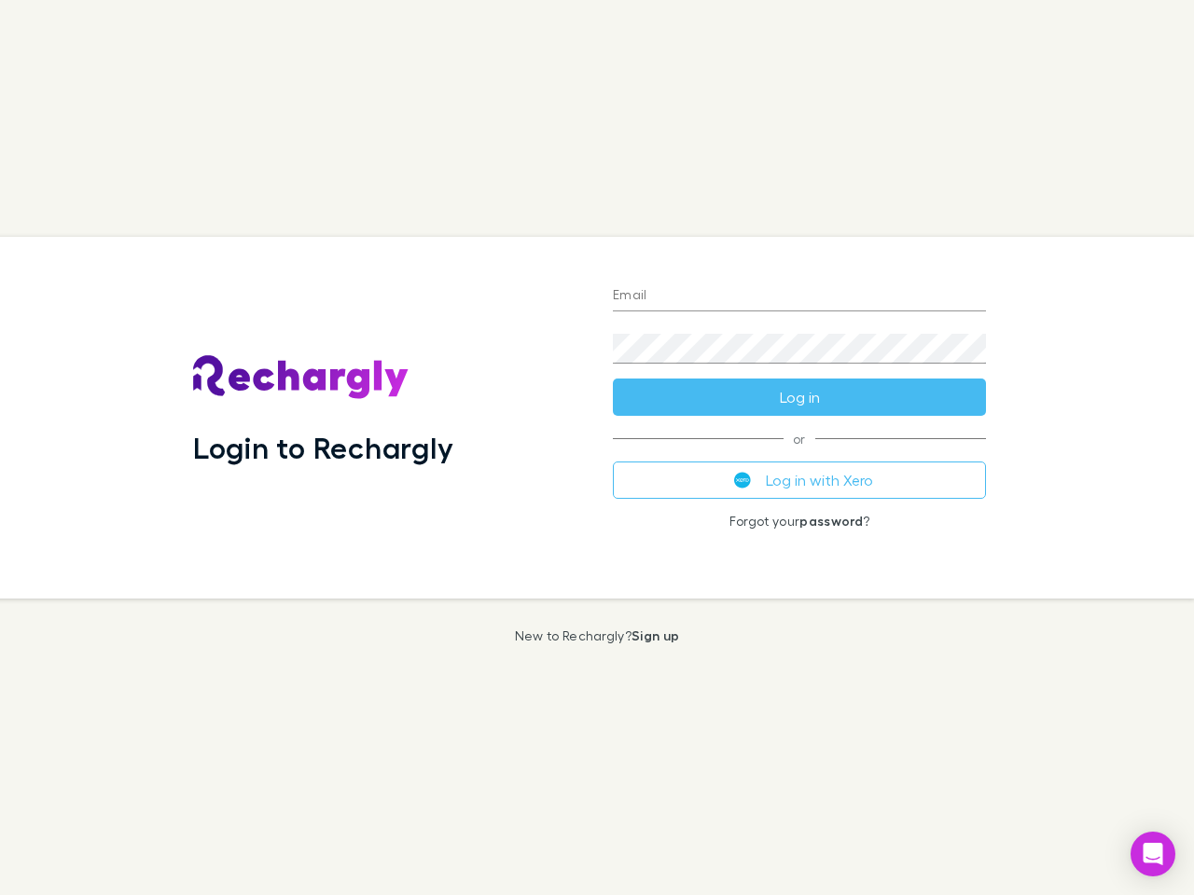
click at [597, 448] on div "Login to Rechargly" at bounding box center [388, 418] width 420 height 362
click at [799, 297] on input "Email" at bounding box center [799, 297] width 373 height 30
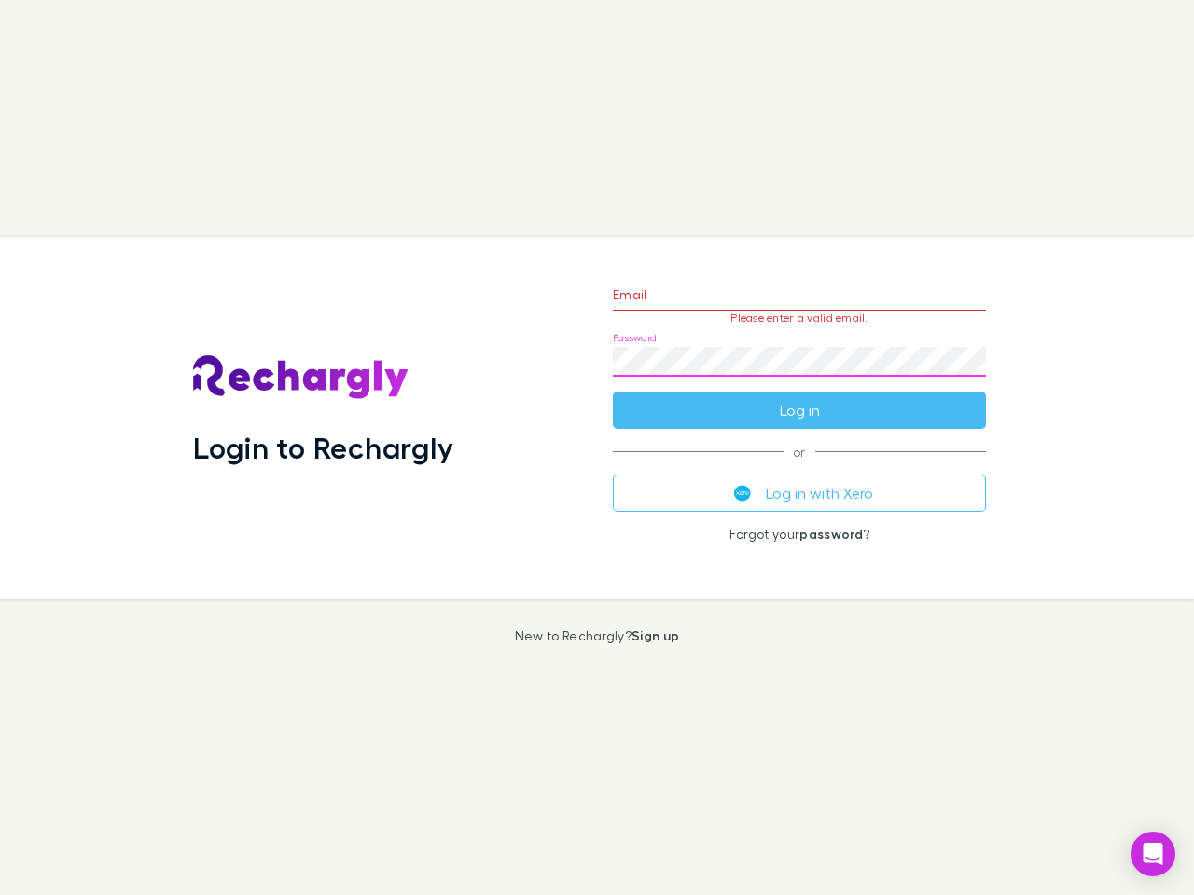
click at [799, 397] on form "Email Please enter a valid email. Password Log in" at bounding box center [799, 348] width 373 height 162
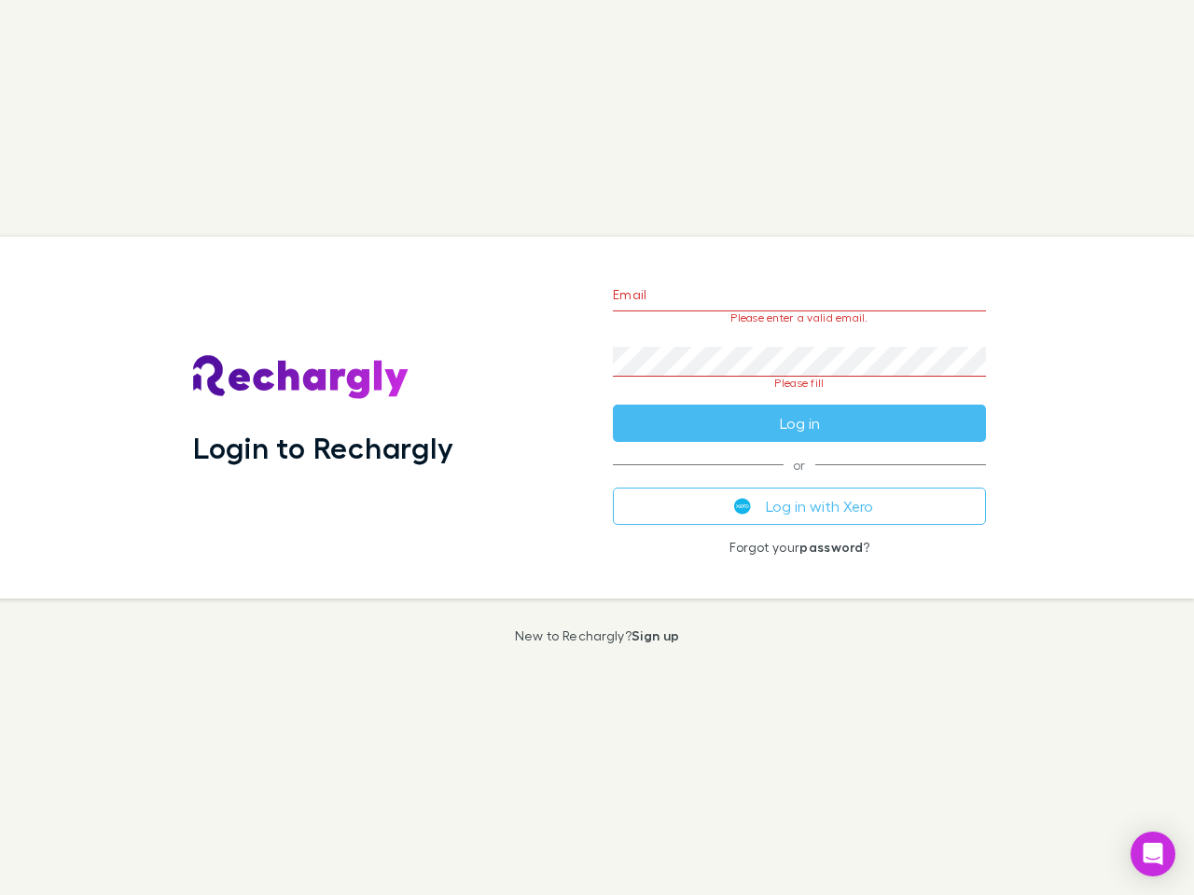
click at [799, 480] on div "Email Please enter a valid email. Password Please fill Log in or Log in with Xe…" at bounding box center [799, 418] width 403 height 362
click at [1153, 854] on icon "Open Intercom Messenger" at bounding box center [1154, 854] width 20 height 22
